Goal: Task Accomplishment & Management: Use online tool/utility

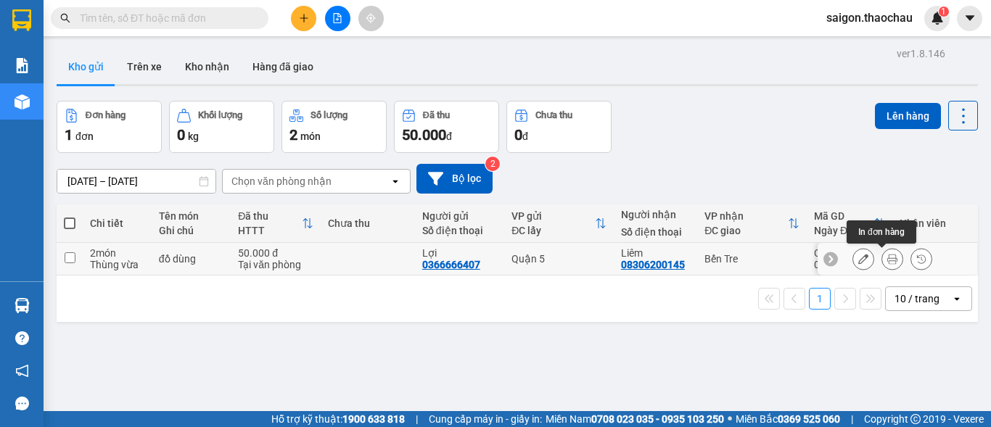
click at [887, 262] on icon at bounding box center [892, 259] width 10 height 10
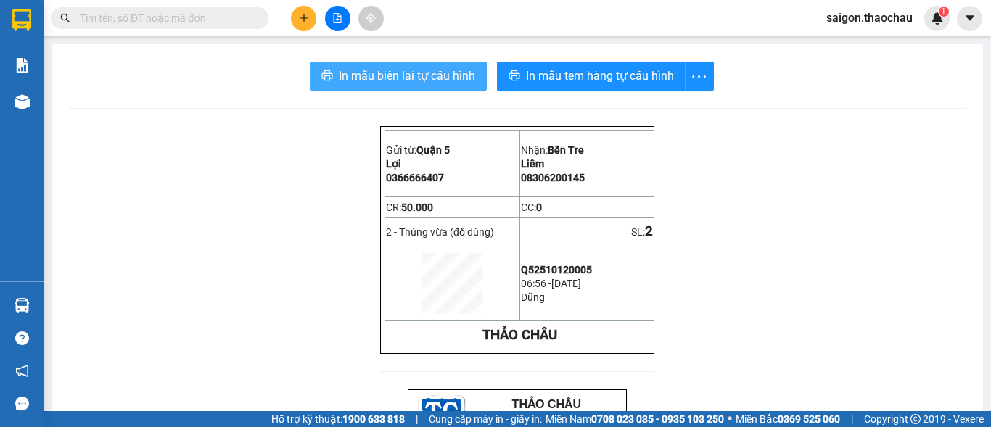
click at [430, 77] on span "In mẫu biên lai tự cấu hình" at bounding box center [407, 76] width 136 height 18
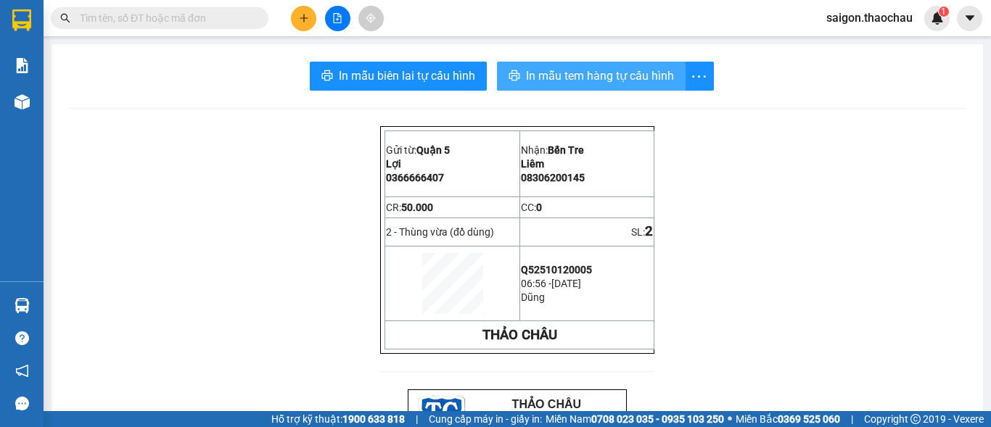
click at [575, 76] on span "In mẫu tem hàng tự cấu hình" at bounding box center [600, 76] width 148 height 18
